Goal: Task Accomplishment & Management: Use online tool/utility

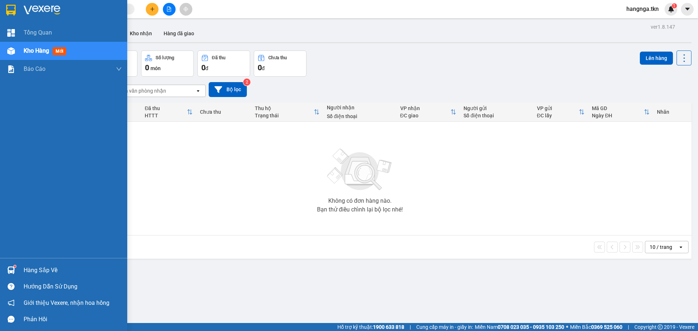
click at [15, 271] on div at bounding box center [11, 270] width 13 height 13
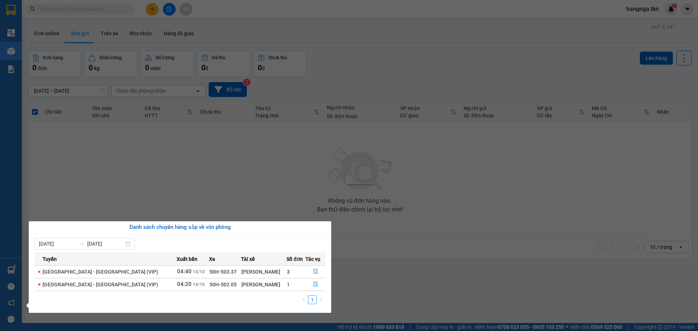
click at [177, 270] on td "04:40 14/10" at bounding box center [193, 272] width 32 height 13
click at [315, 271] on icon "file-done" at bounding box center [316, 272] width 4 height 5
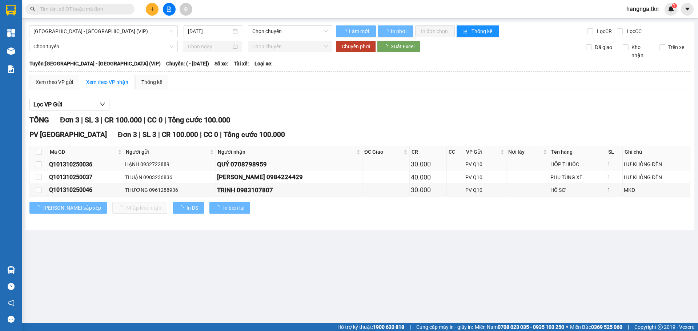
type input "[DATE]"
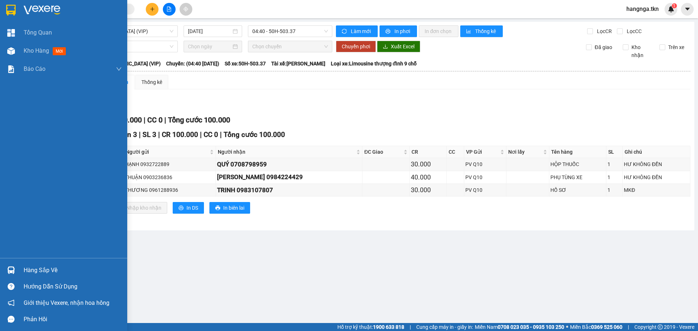
click at [9, 8] on img at bounding box center [10, 10] width 9 height 11
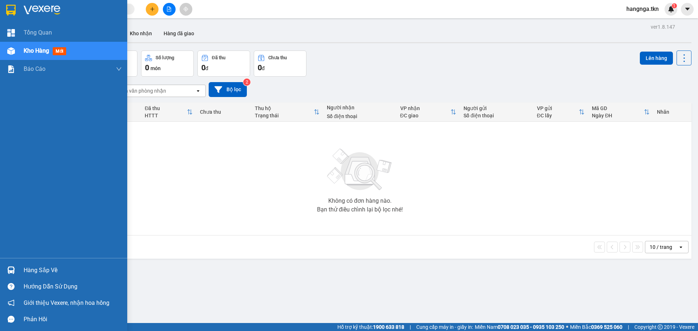
click at [11, 273] on img at bounding box center [11, 271] width 8 height 8
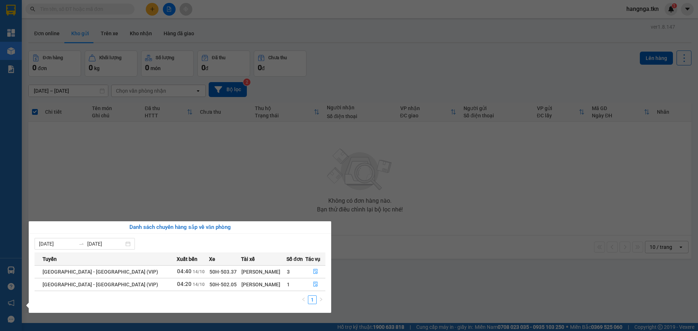
click at [375, 260] on section "Kết quả tìm kiếm ( 0 ) Bộ lọc No Data hangnga.tkn 1 Tổng Quan Kho hàng mới Báo …" at bounding box center [349, 165] width 698 height 331
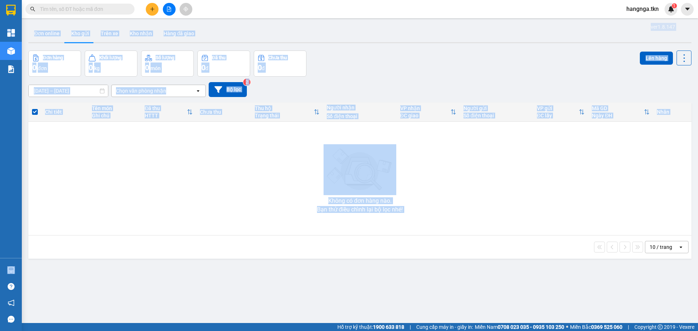
drag, startPoint x: 23, startPoint y: 269, endPoint x: 16, endPoint y: 270, distance: 6.2
click at [20, 270] on section "Kết quả tìm kiếm ( 0 ) Bộ lọc No Data hangnga.tkn 1 Tổng Quan Kho hàng mới Báo …" at bounding box center [349, 165] width 698 height 331
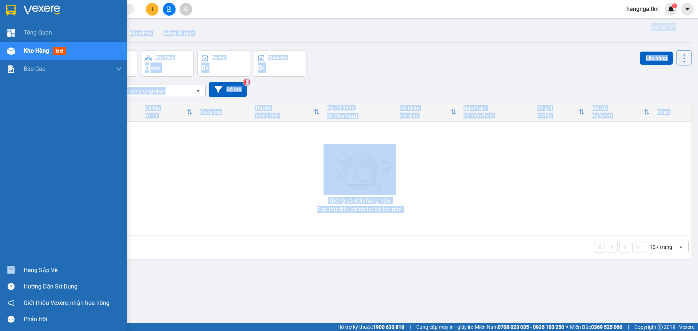
drag, startPoint x: 9, startPoint y: 267, endPoint x: 19, endPoint y: 269, distance: 10.0
click at [9, 268] on img at bounding box center [11, 271] width 8 height 8
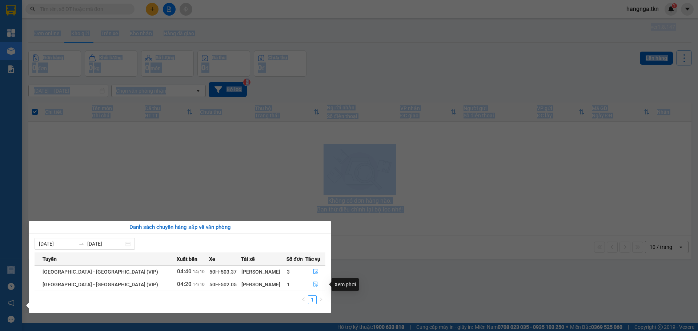
click at [314, 286] on icon "file-done" at bounding box center [316, 284] width 4 height 5
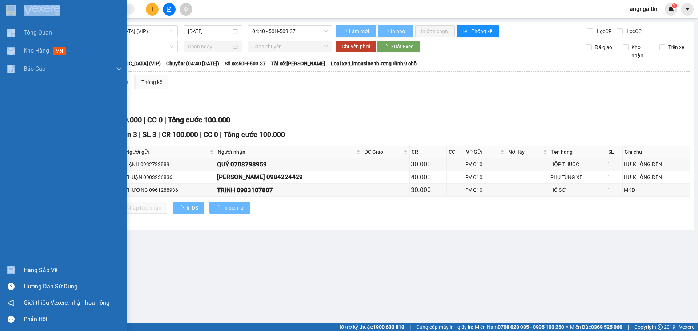
click at [16, 267] on div at bounding box center [11, 270] width 13 height 13
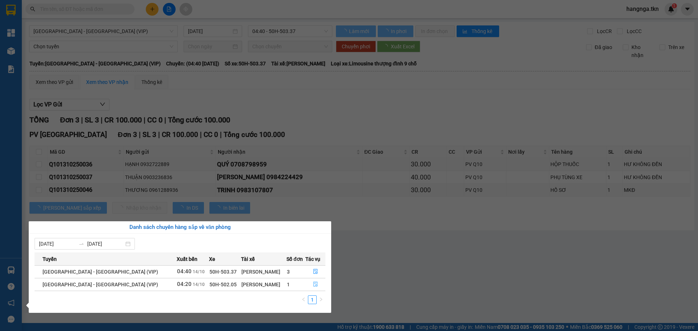
click at [314, 287] on span "file-done" at bounding box center [315, 285] width 5 height 6
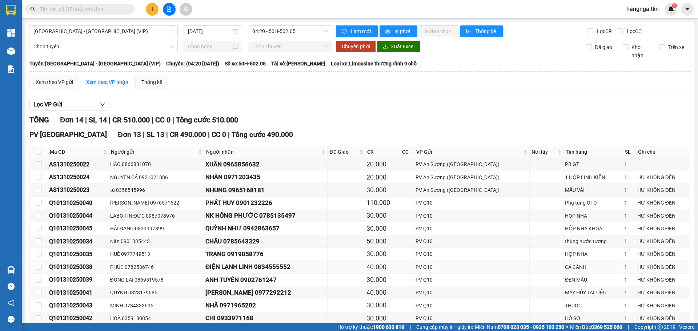
click at [34, 266] on td at bounding box center [39, 267] width 18 height 13
click at [22, 271] on main "Sài Gòn - Tây Ninh (VIP) 14/10/2025 04:20 - 50H-502.05 Làm mới In phơi In đơn c…" at bounding box center [349, 161] width 698 height 323
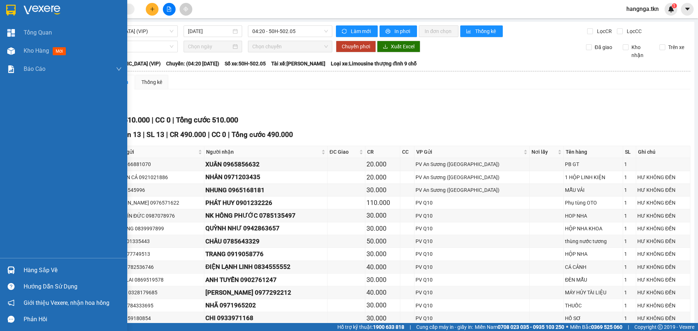
click at [16, 271] on div at bounding box center [11, 270] width 13 height 13
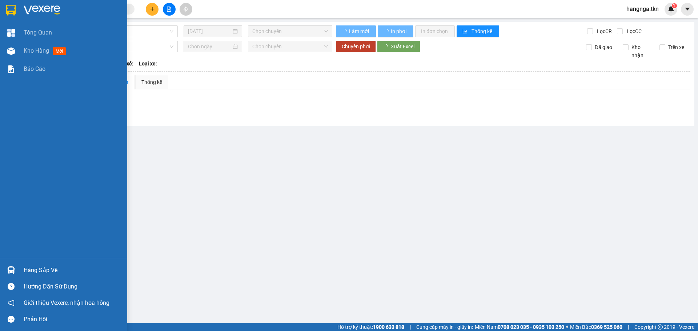
click at [7, 13] on img at bounding box center [10, 10] width 9 height 11
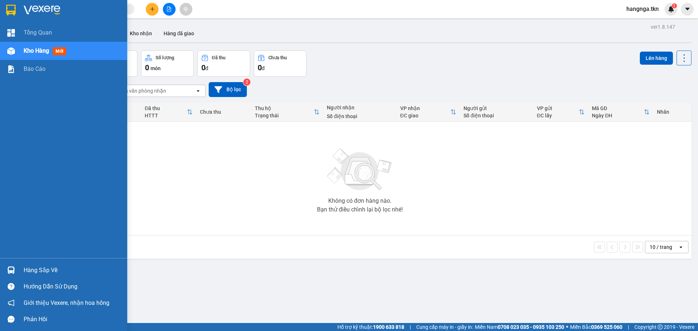
click at [5, 267] on div at bounding box center [11, 270] width 13 height 13
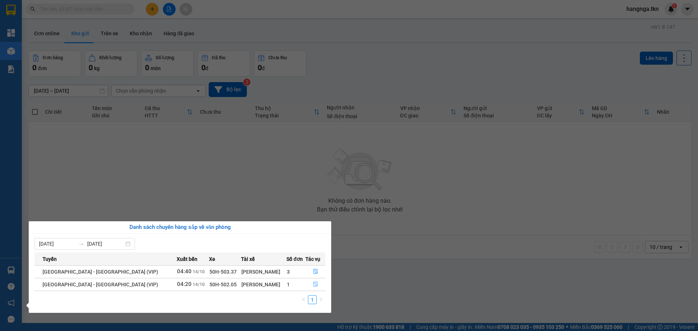
click at [320, 281] on button "button" at bounding box center [315, 285] width 19 height 12
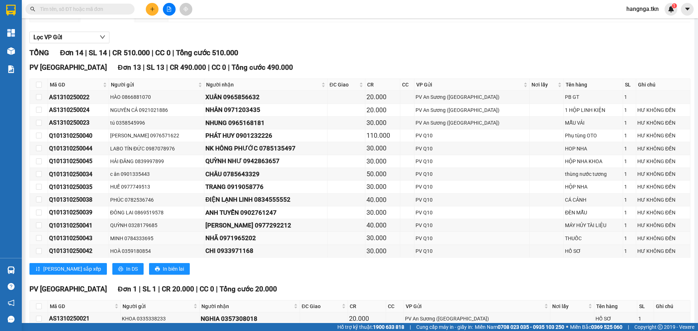
scroll to position [107, 0]
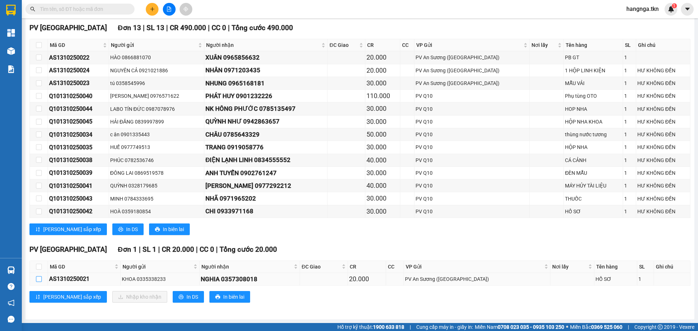
click at [39, 280] on input "checkbox" at bounding box center [39, 279] width 6 height 6
checkbox input "true"
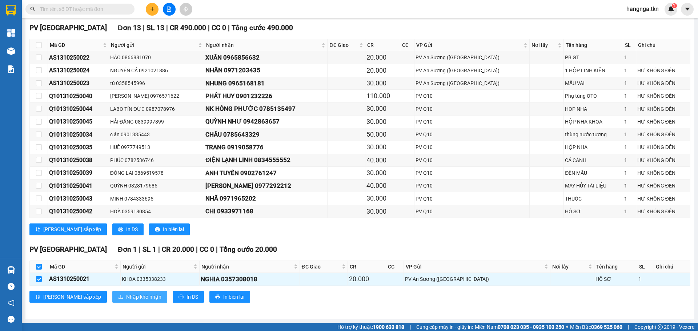
click at [126, 295] on span "Nhập kho nhận" at bounding box center [143, 297] width 35 height 8
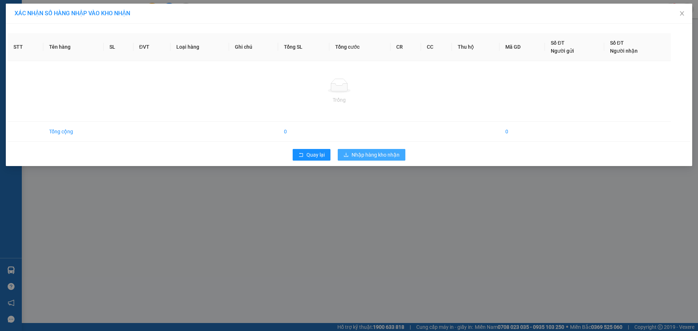
click at [380, 154] on span "Nhập hàng kho nhận" at bounding box center [376, 155] width 48 height 8
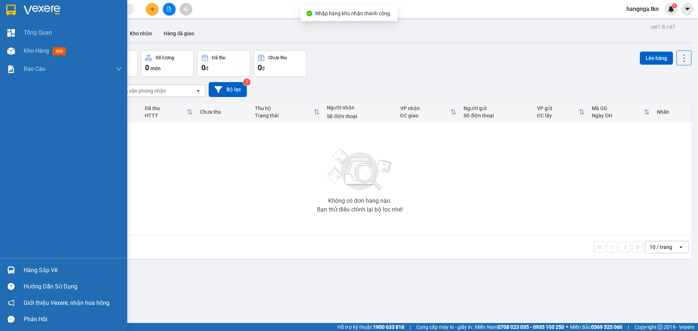
click at [11, 269] on img at bounding box center [11, 271] width 8 height 8
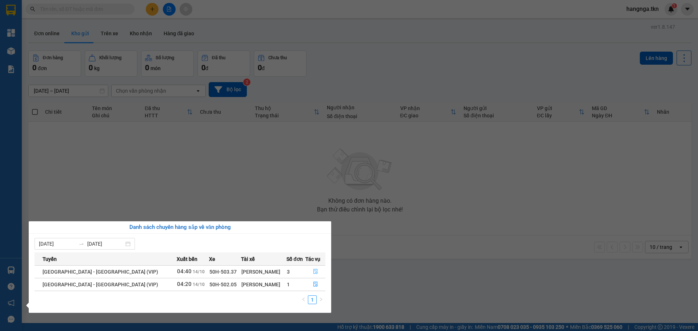
click at [314, 274] on icon "file-done" at bounding box center [315, 271] width 5 height 5
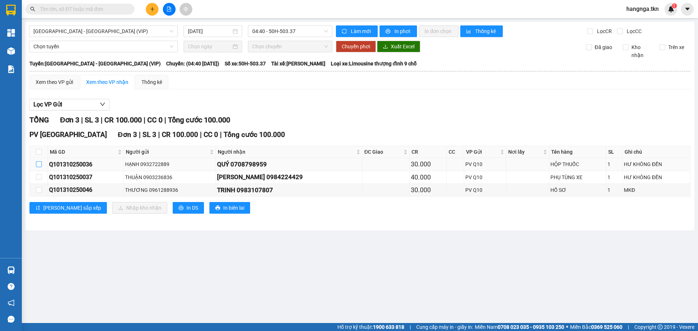
click at [41, 168] on label at bounding box center [39, 164] width 6 height 8
click at [41, 167] on input "checkbox" at bounding box center [39, 165] width 6 height 6
checkbox input "true"
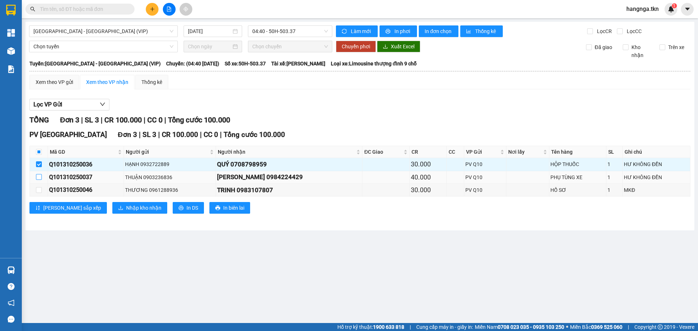
click at [40, 174] on label at bounding box center [39, 178] width 6 height 8
click at [40, 174] on input "checkbox" at bounding box center [39, 177] width 6 height 6
checkbox input "true"
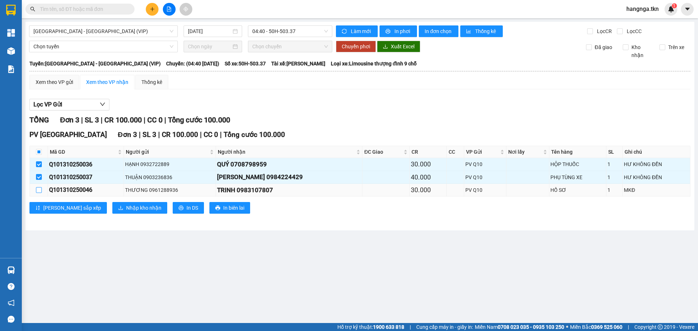
click at [40, 190] on input "checkbox" at bounding box center [39, 190] width 6 height 6
checkbox input "true"
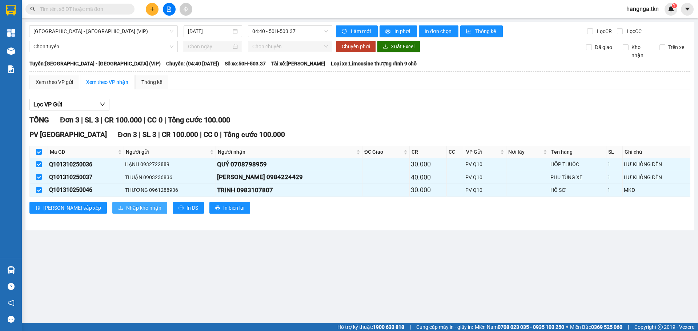
click at [126, 210] on span "Nhập kho nhận" at bounding box center [143, 208] width 35 height 8
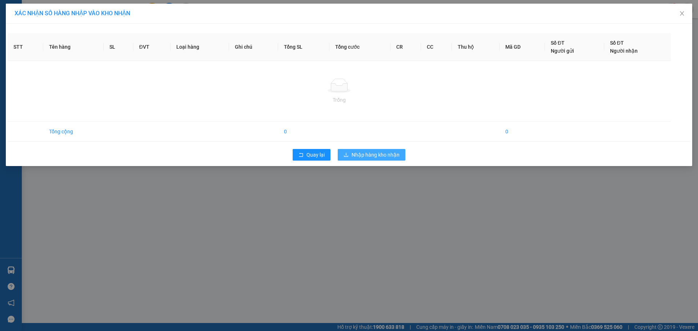
click at [362, 155] on span "Nhập hàng kho nhận" at bounding box center [376, 155] width 48 height 8
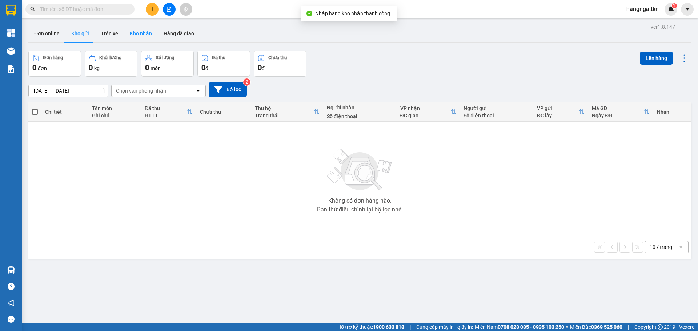
click at [147, 33] on button "Kho nhận" at bounding box center [141, 33] width 34 height 17
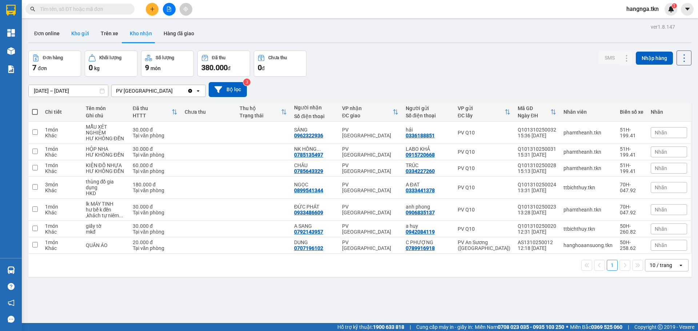
click at [76, 41] on button "Kho gửi" at bounding box center [79, 33] width 29 height 17
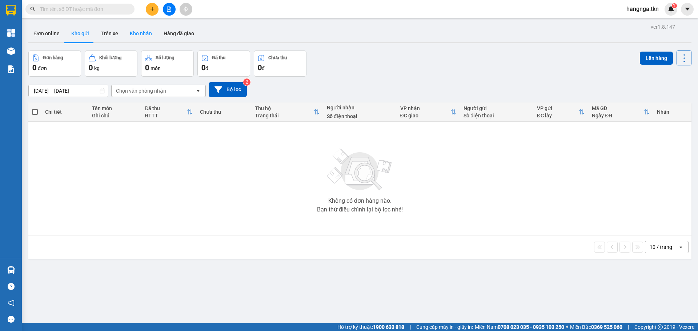
click at [141, 37] on button "Kho nhận" at bounding box center [141, 33] width 34 height 17
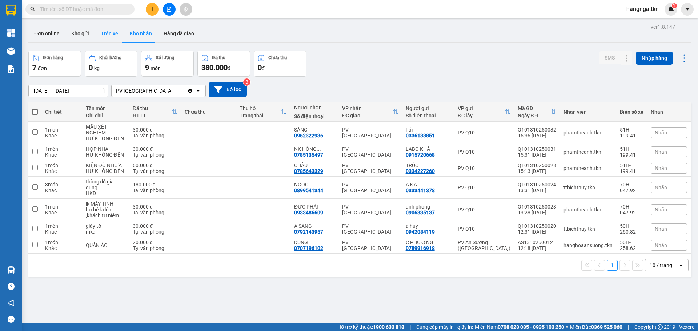
click at [95, 37] on button "Trên xe" at bounding box center [109, 33] width 29 height 17
type input "[DATE] – [DATE]"
